Goal: Task Accomplishment & Management: Complete application form

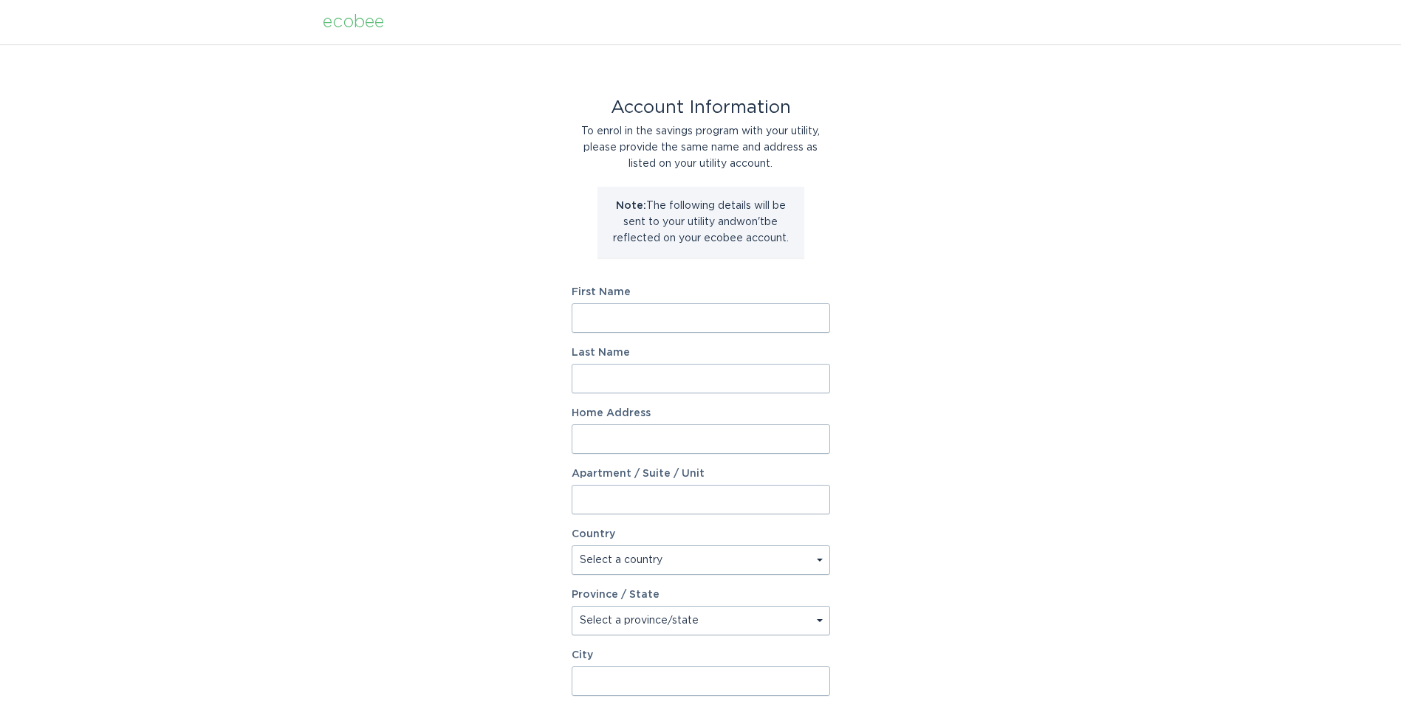
click at [730, 312] on input "First Name" at bounding box center [701, 318] width 258 height 30
type input "[PERSON_NAME]"
click at [699, 448] on input "Home Address" at bounding box center [701, 440] width 258 height 30
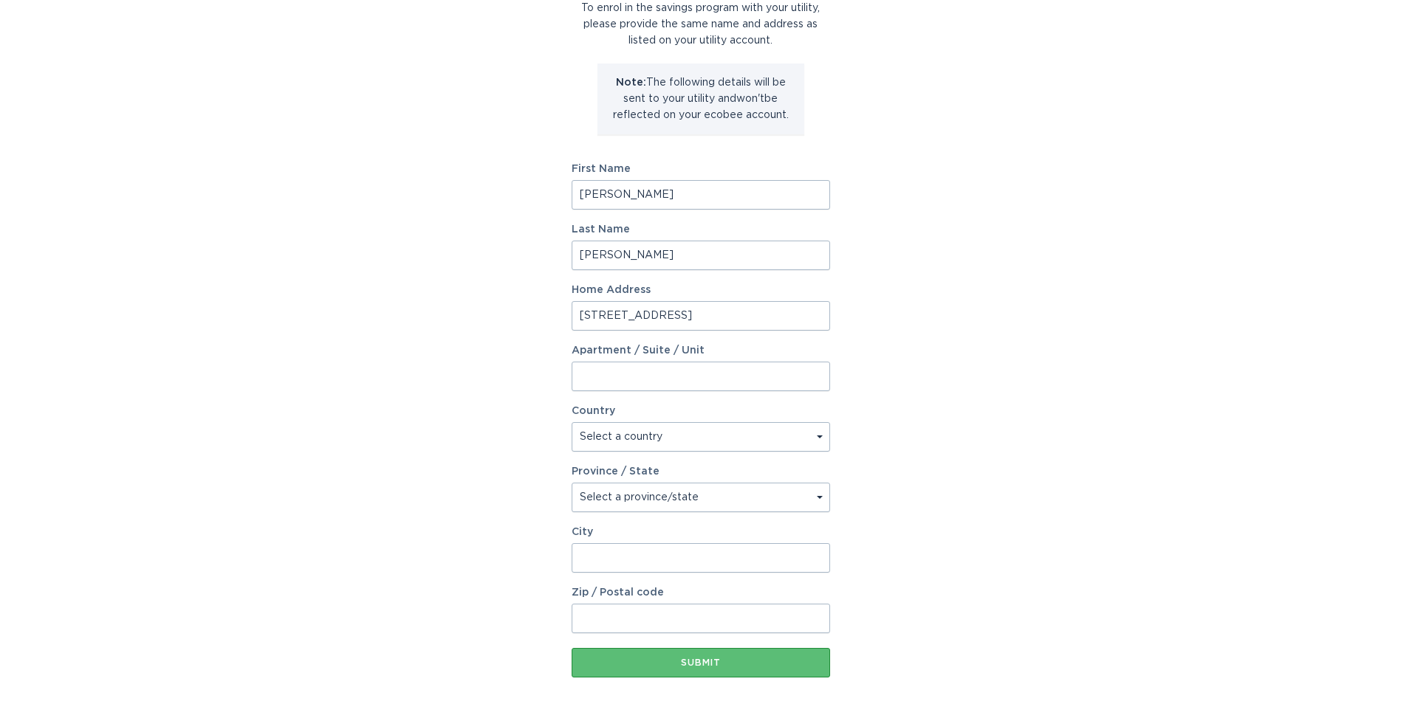
scroll to position [148, 0]
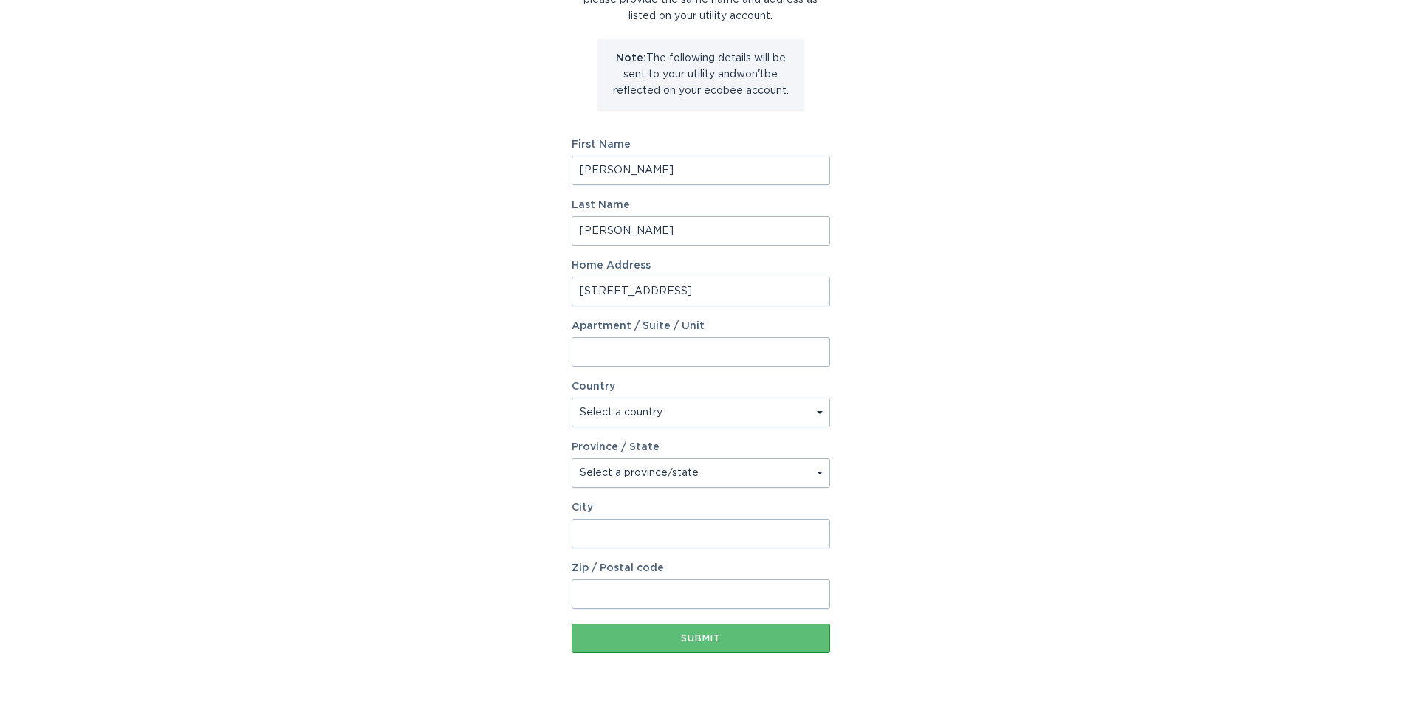
type input "[STREET_ADDRESS]"
click at [686, 417] on select "Select a country [GEOGRAPHIC_DATA] [GEOGRAPHIC_DATA]" at bounding box center [701, 413] width 258 height 30
select select "US"
click at [572, 398] on select "Select a country [GEOGRAPHIC_DATA] [GEOGRAPHIC_DATA]" at bounding box center [701, 413] width 258 height 30
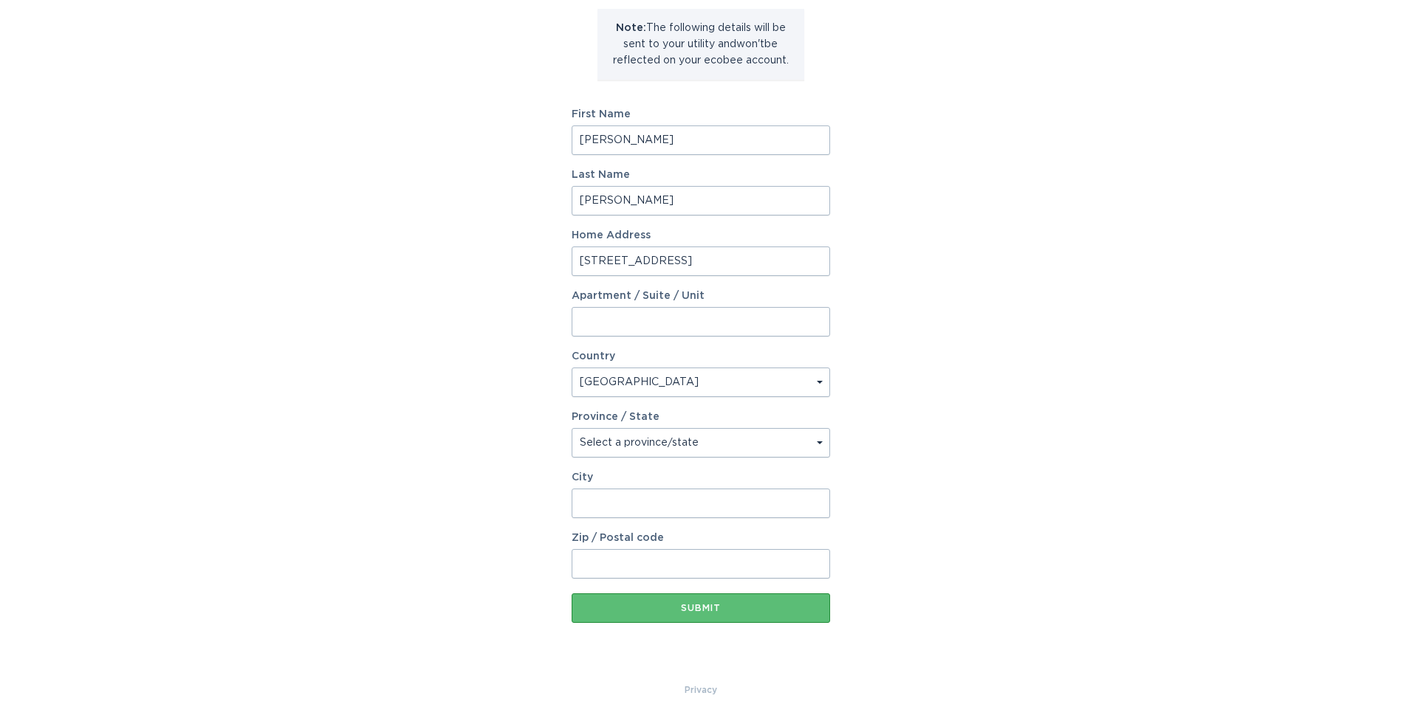
scroll to position [194, 0]
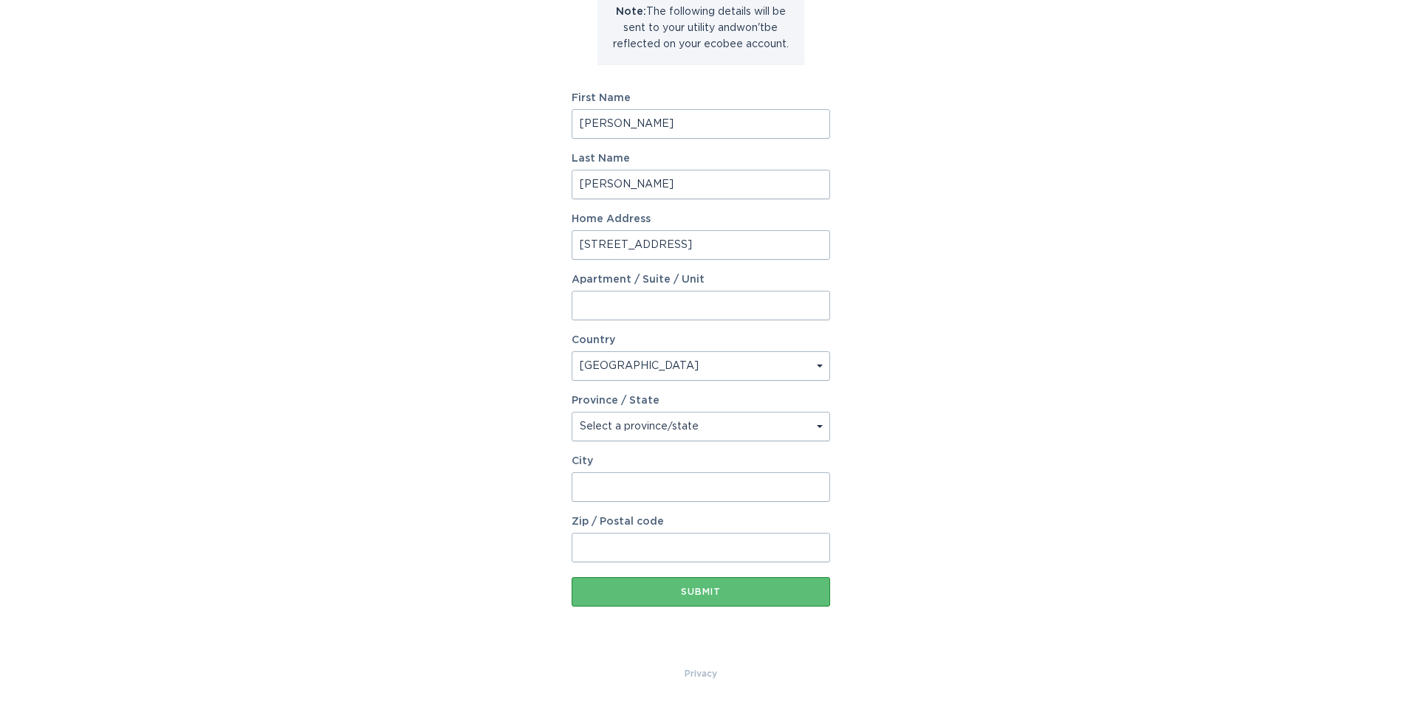
click at [684, 430] on select "Select a province/state [US_STATE] [US_STATE] [US_STATE] [US_STATE] [US_STATE] …" at bounding box center [701, 427] width 258 height 30
select select "MD"
click at [572, 412] on select "Select a province/state [US_STATE] [US_STATE] [US_STATE] [US_STATE] [US_STATE] …" at bounding box center [701, 427] width 258 height 30
click at [652, 487] on input "City" at bounding box center [701, 488] width 258 height 30
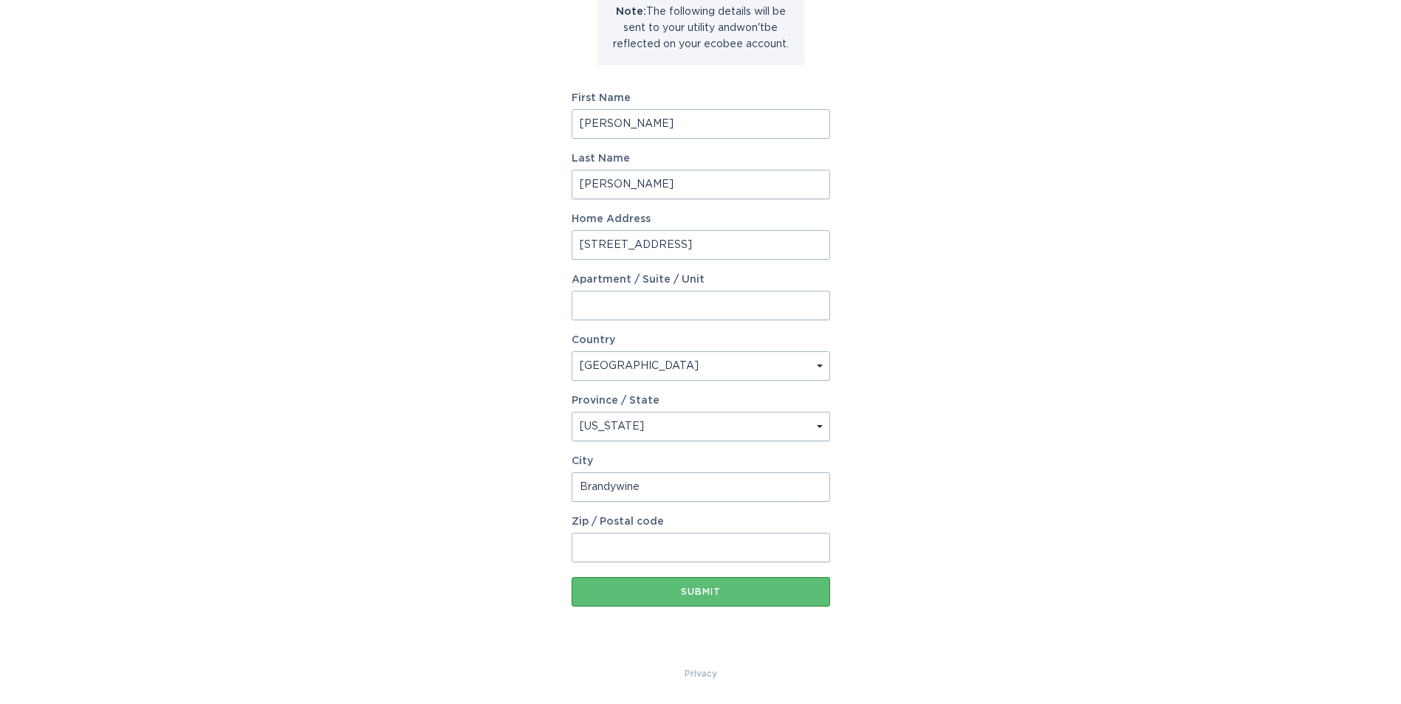
type input "Brandywine"
type input "20613"
click at [714, 598] on button "Submit" at bounding box center [701, 592] width 258 height 30
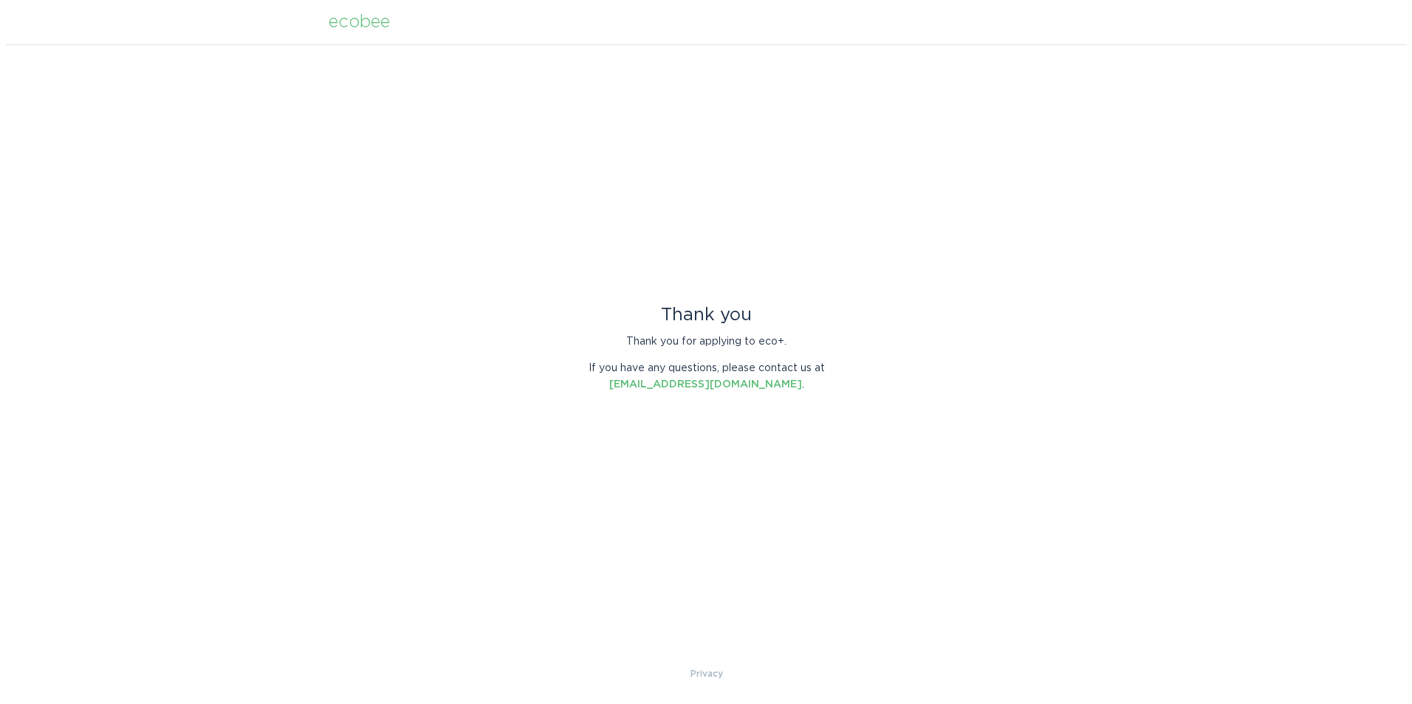
scroll to position [0, 0]
